Goal: Transaction & Acquisition: Obtain resource

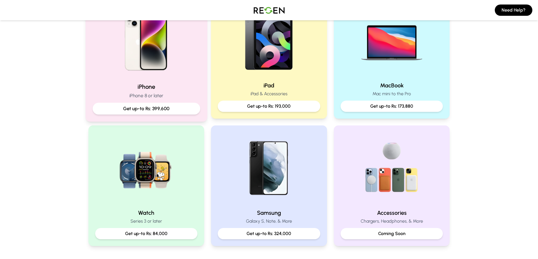
scroll to position [145, 0]
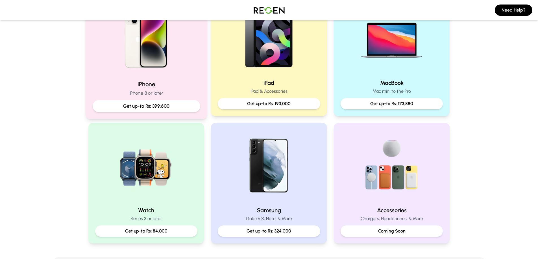
click at [170, 103] on p "Get up-to Rs: 399,600" at bounding box center [146, 106] width 98 height 7
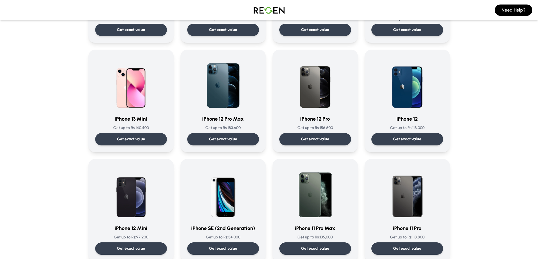
scroll to position [344, 0]
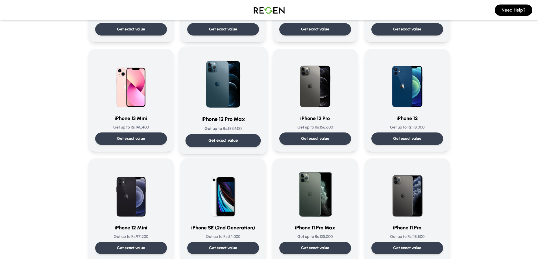
click at [215, 141] on p "Get exact value" at bounding box center [223, 141] width 30 height 6
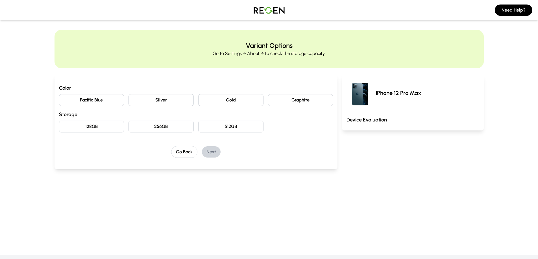
scroll to position [3, 0]
click at [184, 100] on button "Silver" at bounding box center [160, 100] width 65 height 12
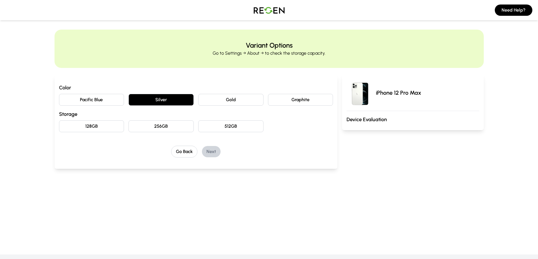
click at [223, 104] on button "Gold" at bounding box center [230, 100] width 65 height 12
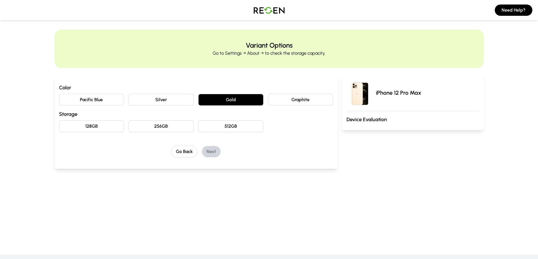
click at [228, 126] on button "512GB" at bounding box center [230, 127] width 65 height 12
click at [206, 154] on button "Next" at bounding box center [211, 151] width 19 height 11
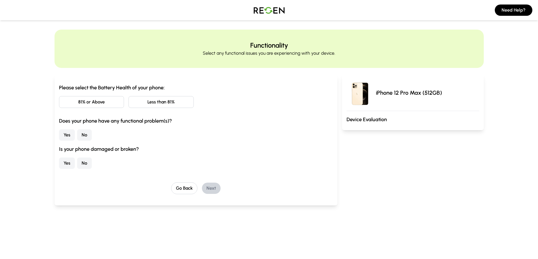
click at [120, 104] on button "81% or Above" at bounding box center [91, 102] width 65 height 12
click at [85, 136] on button "No" at bounding box center [84, 135] width 15 height 11
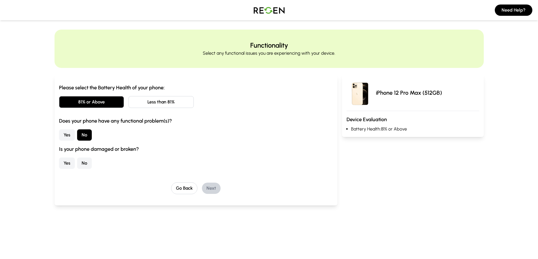
click at [83, 161] on button "No" at bounding box center [84, 163] width 15 height 11
click at [210, 189] on button "Next" at bounding box center [211, 188] width 19 height 11
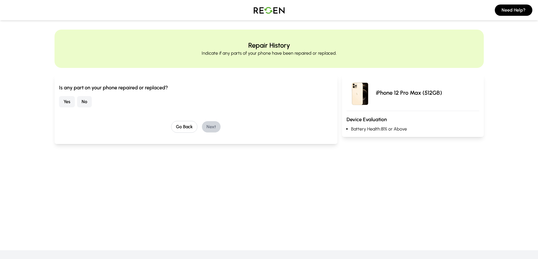
click at [84, 104] on button "No" at bounding box center [84, 101] width 15 height 11
click at [213, 125] on button "Next" at bounding box center [211, 126] width 19 height 11
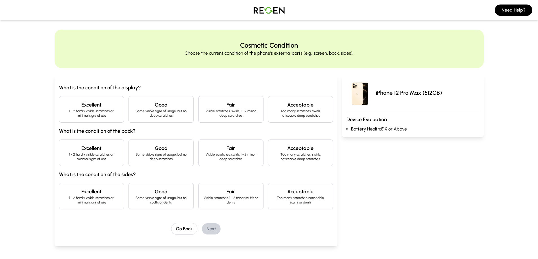
click at [113, 102] on h4 "Excellent" at bounding box center [92, 105] width 56 height 8
click at [109, 148] on h4 "Excellent" at bounding box center [92, 149] width 56 height 8
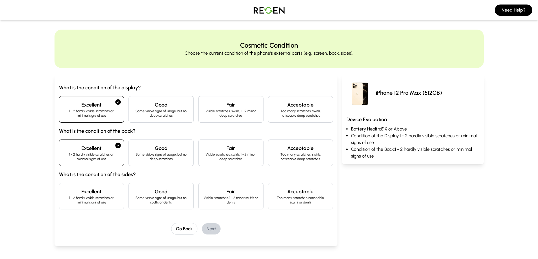
click at [101, 193] on h4 "Excellent" at bounding box center [92, 192] width 56 height 8
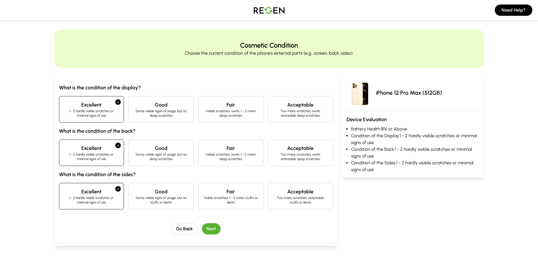
click at [213, 230] on button "Next" at bounding box center [211, 229] width 19 height 11
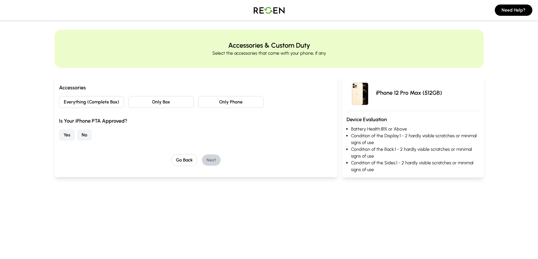
click at [108, 101] on button "Everything (Complete Box)" at bounding box center [91, 102] width 65 height 12
click at [68, 136] on button "Yes" at bounding box center [67, 135] width 16 height 11
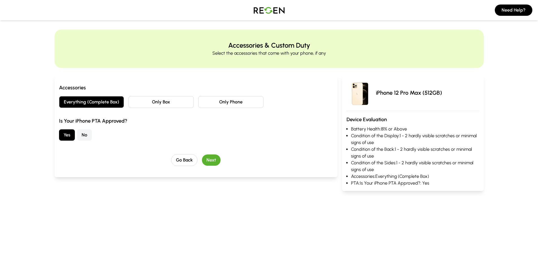
click at [212, 162] on button "Next" at bounding box center [211, 160] width 19 height 11
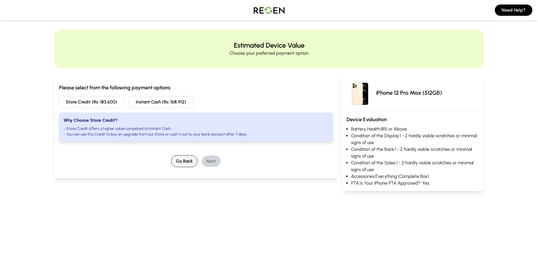
click at [179, 160] on button "Go Back" at bounding box center [184, 162] width 26 height 12
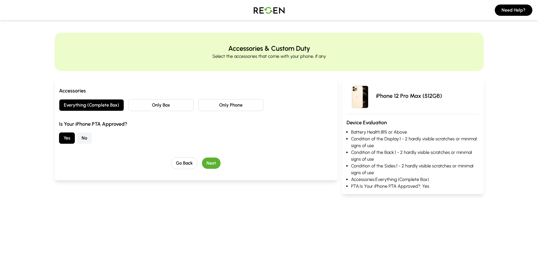
click at [223, 107] on button "Only Phone" at bounding box center [230, 105] width 65 height 12
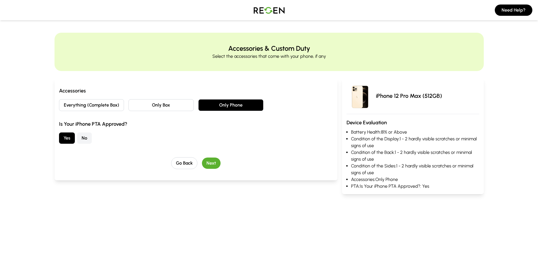
click at [208, 163] on button "Next" at bounding box center [211, 163] width 19 height 11
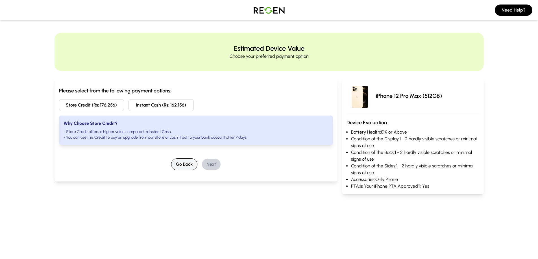
click at [187, 162] on button "Go Back" at bounding box center [184, 165] width 26 height 12
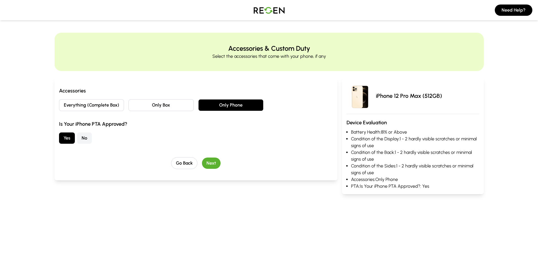
click at [182, 105] on button "Only Box" at bounding box center [160, 105] width 65 height 12
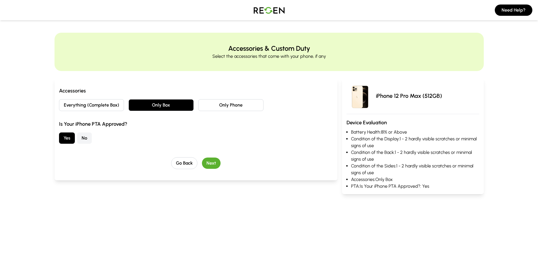
click at [212, 165] on button "Next" at bounding box center [211, 163] width 19 height 11
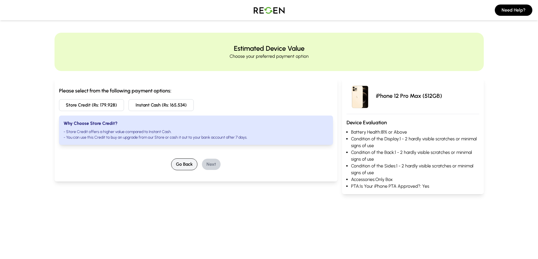
click at [190, 165] on button "Go Back" at bounding box center [184, 165] width 26 height 12
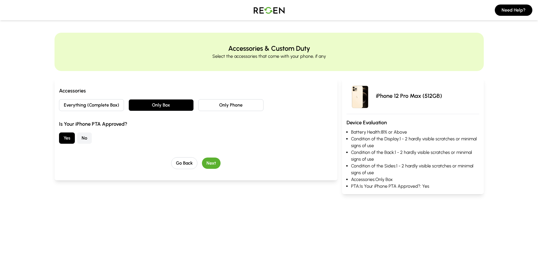
click at [222, 109] on button "Only Phone" at bounding box center [230, 105] width 65 height 12
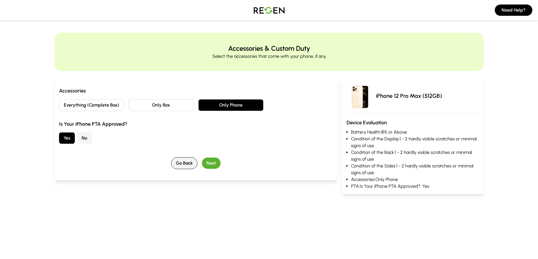
click at [178, 162] on button "Go Back" at bounding box center [184, 163] width 26 height 12
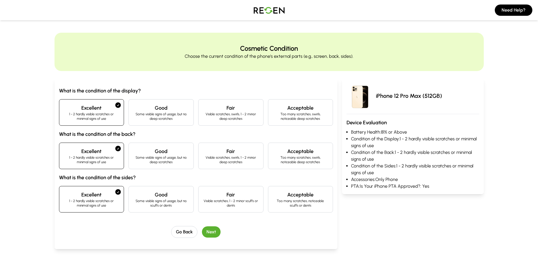
click at [161, 107] on h4 "Good" at bounding box center [161, 108] width 56 height 8
click at [159, 152] on h4 "Good" at bounding box center [161, 152] width 56 height 8
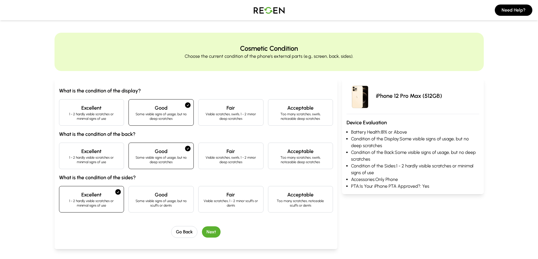
click at [166, 195] on h4 "Good" at bounding box center [161, 195] width 56 height 8
click at [208, 231] on button "Next" at bounding box center [211, 232] width 19 height 11
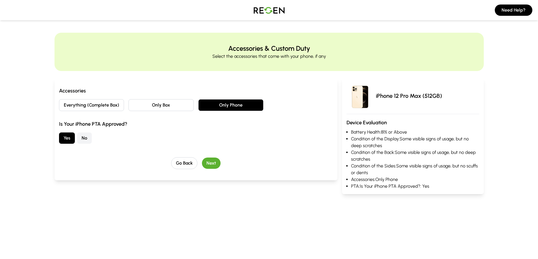
click at [215, 161] on button "Next" at bounding box center [211, 163] width 19 height 11
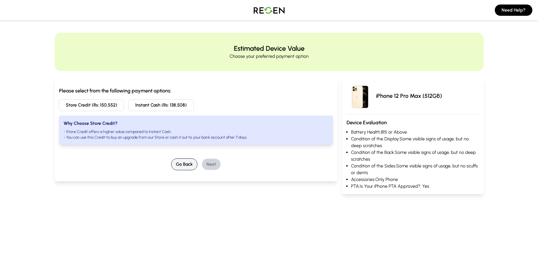
click at [194, 162] on button "Go Back" at bounding box center [184, 165] width 26 height 12
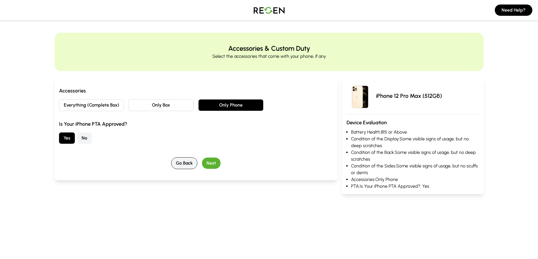
click at [194, 162] on button "Go Back" at bounding box center [184, 163] width 26 height 12
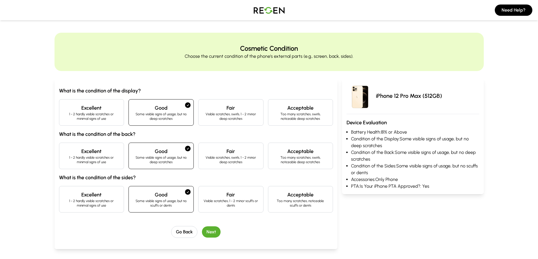
click at [107, 113] on p "1 - 2 hardly visible scratches or minimal signs of use" at bounding box center [92, 116] width 56 height 9
click at [108, 152] on h4 "Excellent" at bounding box center [92, 152] width 56 height 8
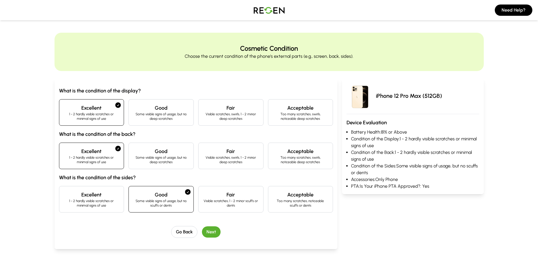
click at [210, 232] on button "Next" at bounding box center [211, 232] width 19 height 11
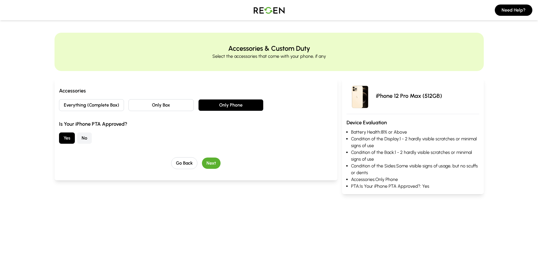
click at [216, 165] on button "Next" at bounding box center [211, 163] width 19 height 11
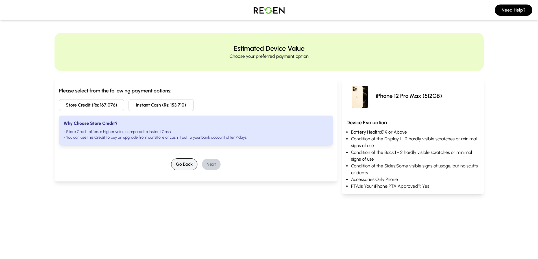
click at [189, 161] on button "Go Back" at bounding box center [184, 165] width 26 height 12
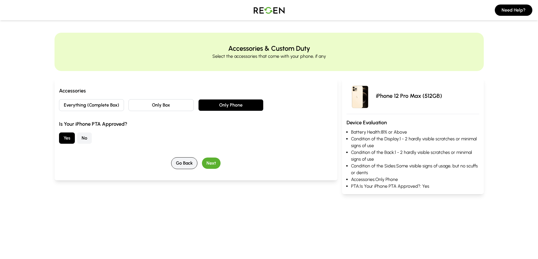
click at [189, 161] on button "Go Back" at bounding box center [184, 163] width 26 height 12
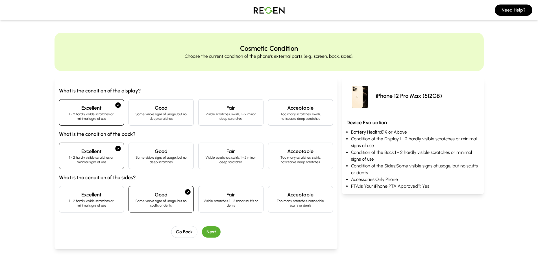
click at [98, 189] on div "Excellent 1 - 2 hardly visible scratches or minimal signs of use" at bounding box center [91, 199] width 65 height 27
click at [180, 229] on button "Go Back" at bounding box center [184, 232] width 26 height 12
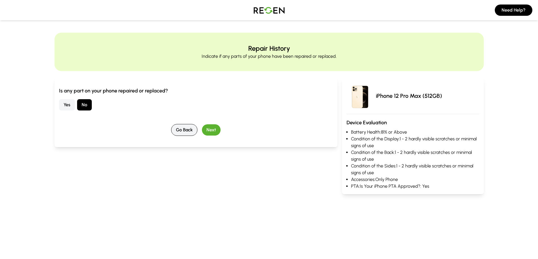
click at [178, 131] on button "Go Back" at bounding box center [184, 130] width 26 height 12
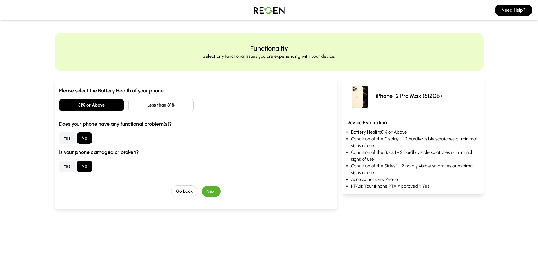
click at [178, 106] on button "Less than 81%" at bounding box center [160, 105] width 65 height 12
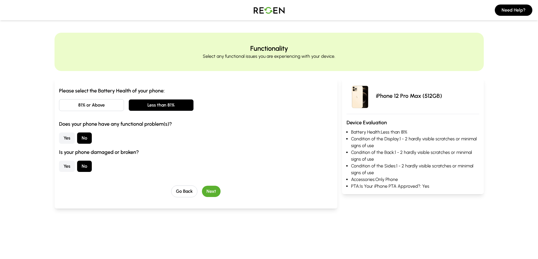
click at [211, 194] on button "Next" at bounding box center [211, 191] width 19 height 11
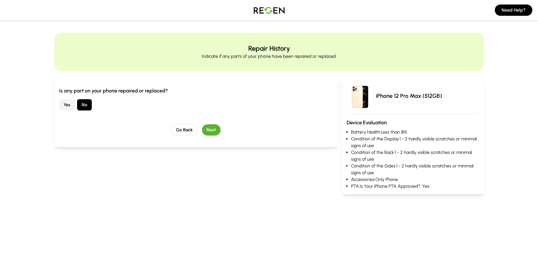
click at [211, 194] on div "Is any part on your phone repaired or replaced? Yes No Go Back Next" at bounding box center [195, 136] width 283 height 117
click at [211, 129] on button "Next" at bounding box center [211, 129] width 19 height 11
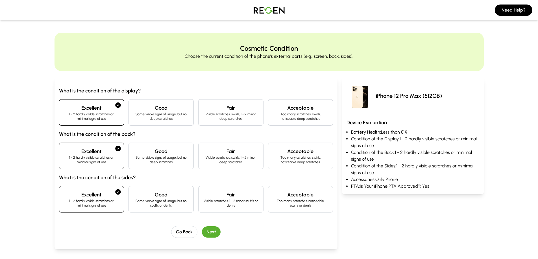
click at [212, 229] on button "Next" at bounding box center [211, 232] width 19 height 11
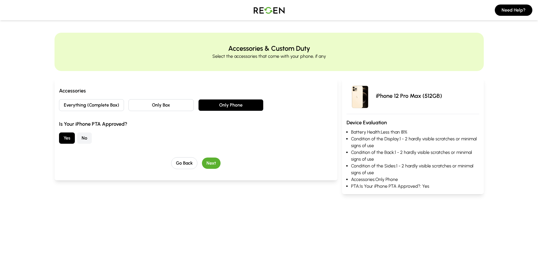
click at [216, 161] on button "Next" at bounding box center [211, 163] width 19 height 11
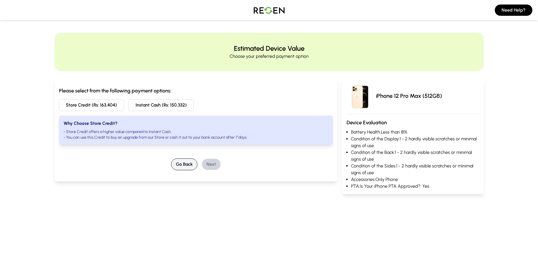
click at [195, 163] on button "Go Back" at bounding box center [184, 165] width 26 height 12
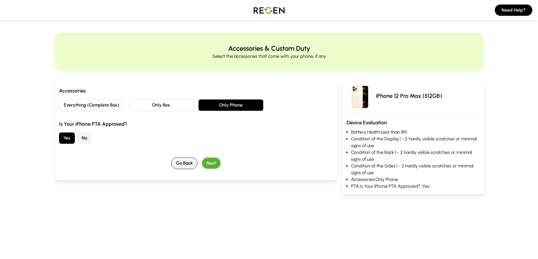
click at [195, 163] on button "Go Back" at bounding box center [184, 163] width 26 height 12
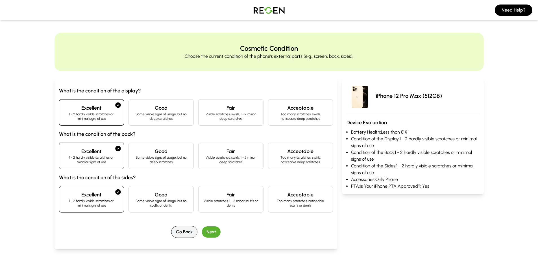
click at [195, 163] on div "Excellent 1 - 2 hardly visible scratches or minimal signs of use Good Some visi…" at bounding box center [196, 156] width 274 height 27
